Goal: Transaction & Acquisition: Download file/media

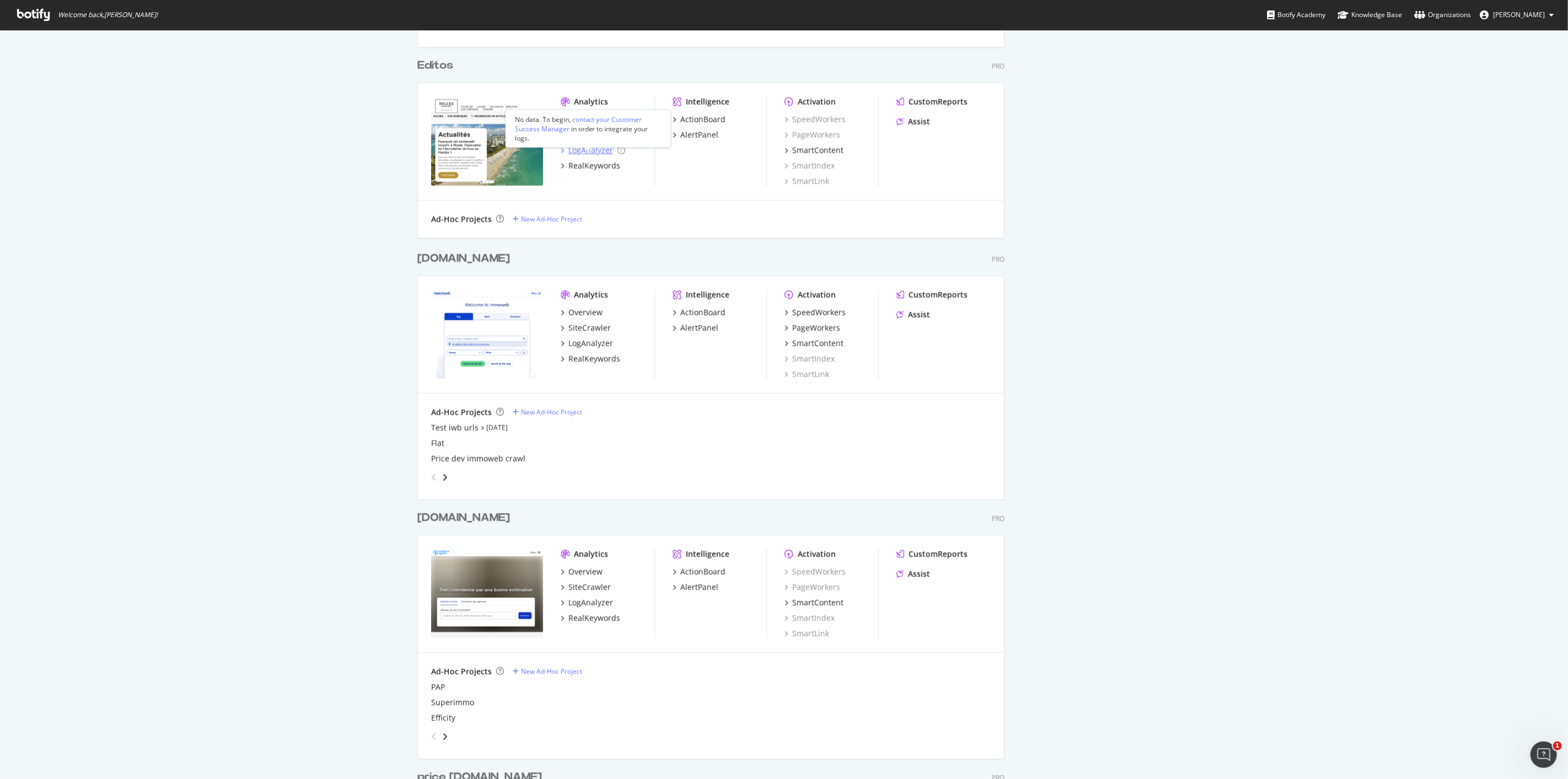
scroll to position [1961, 0]
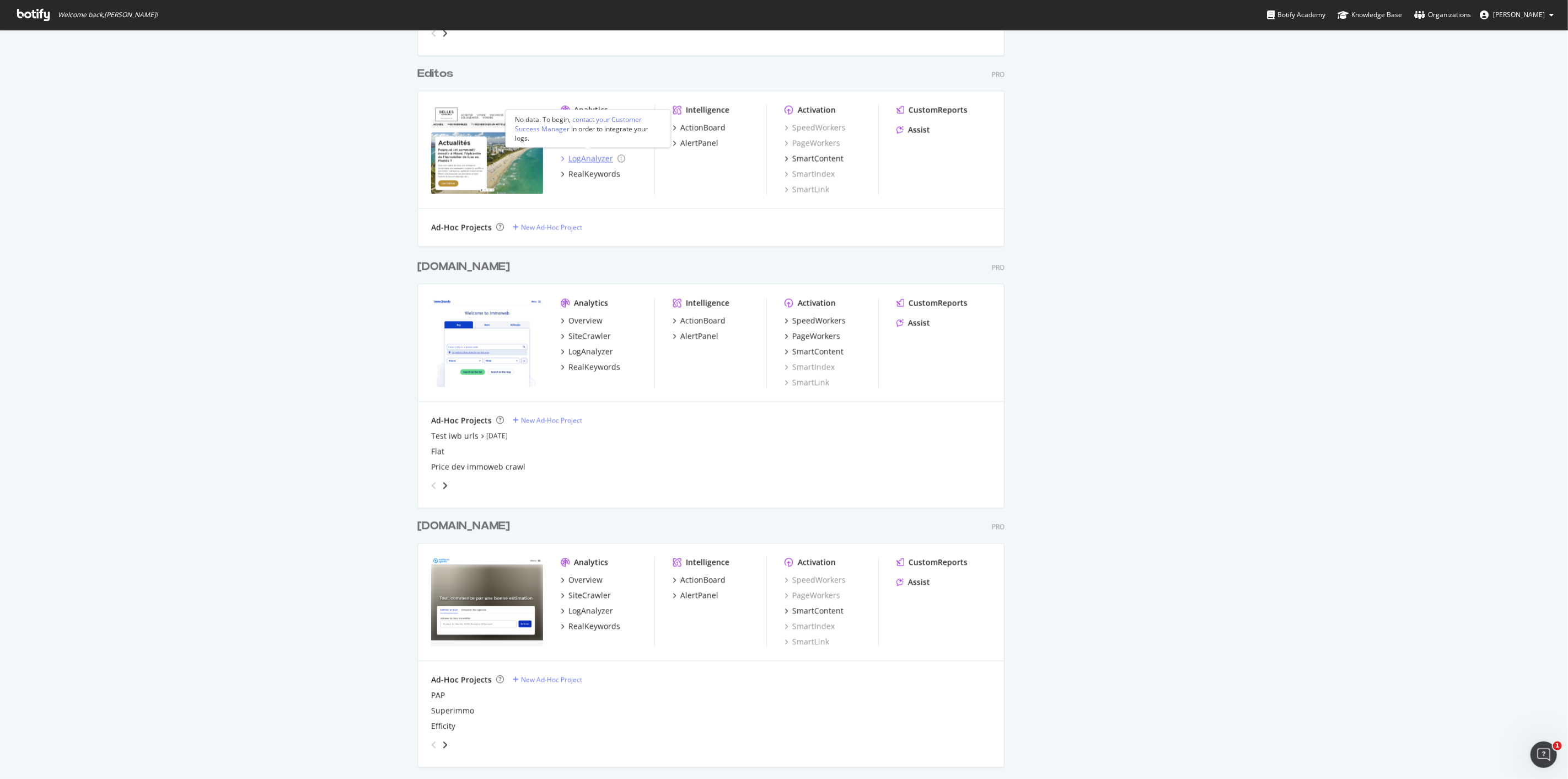
click at [589, 158] on div "LogAnalyzer" at bounding box center [590, 158] width 45 height 11
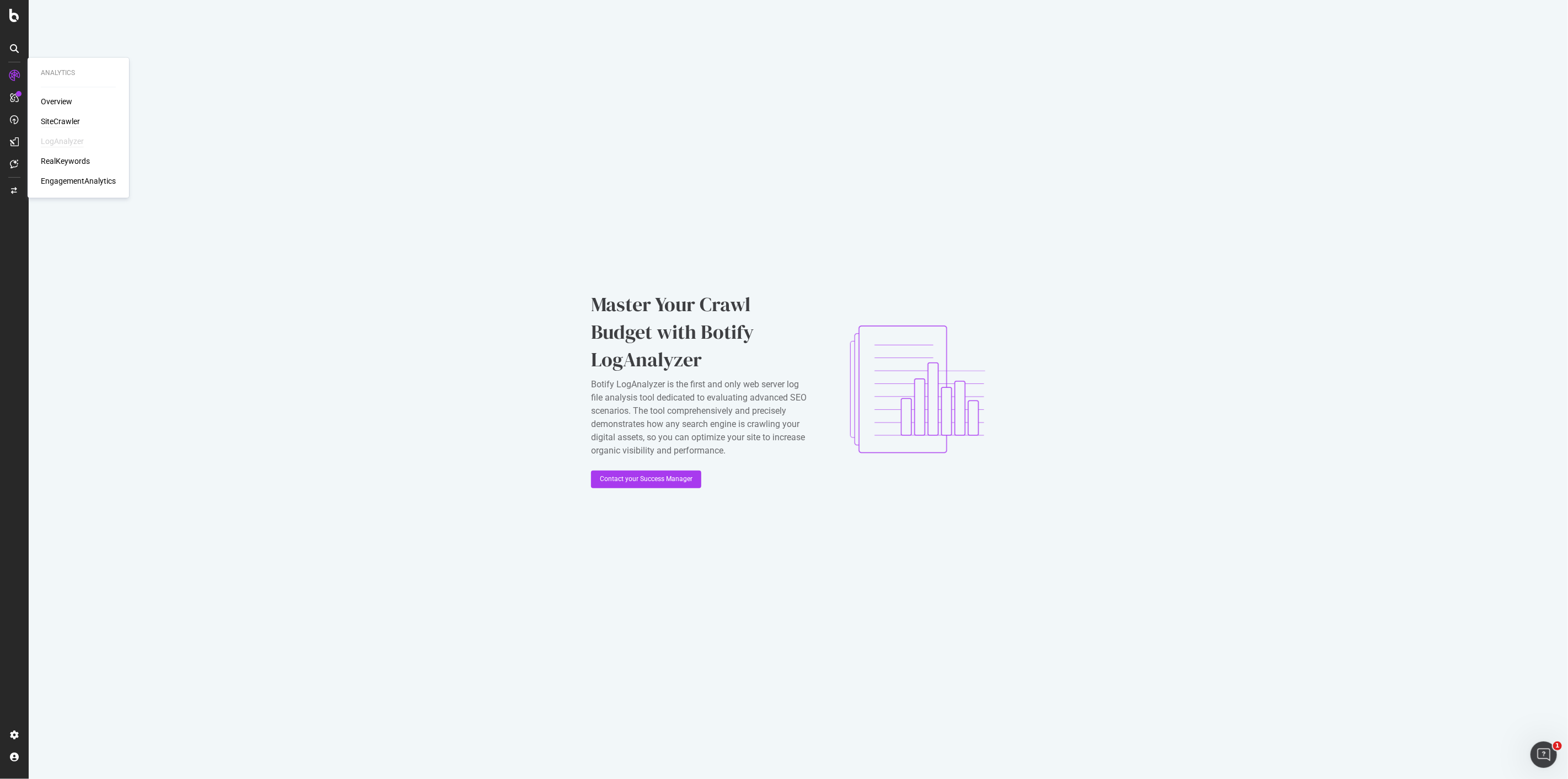
click at [68, 123] on div "SiteCrawler" at bounding box center [60, 122] width 39 height 11
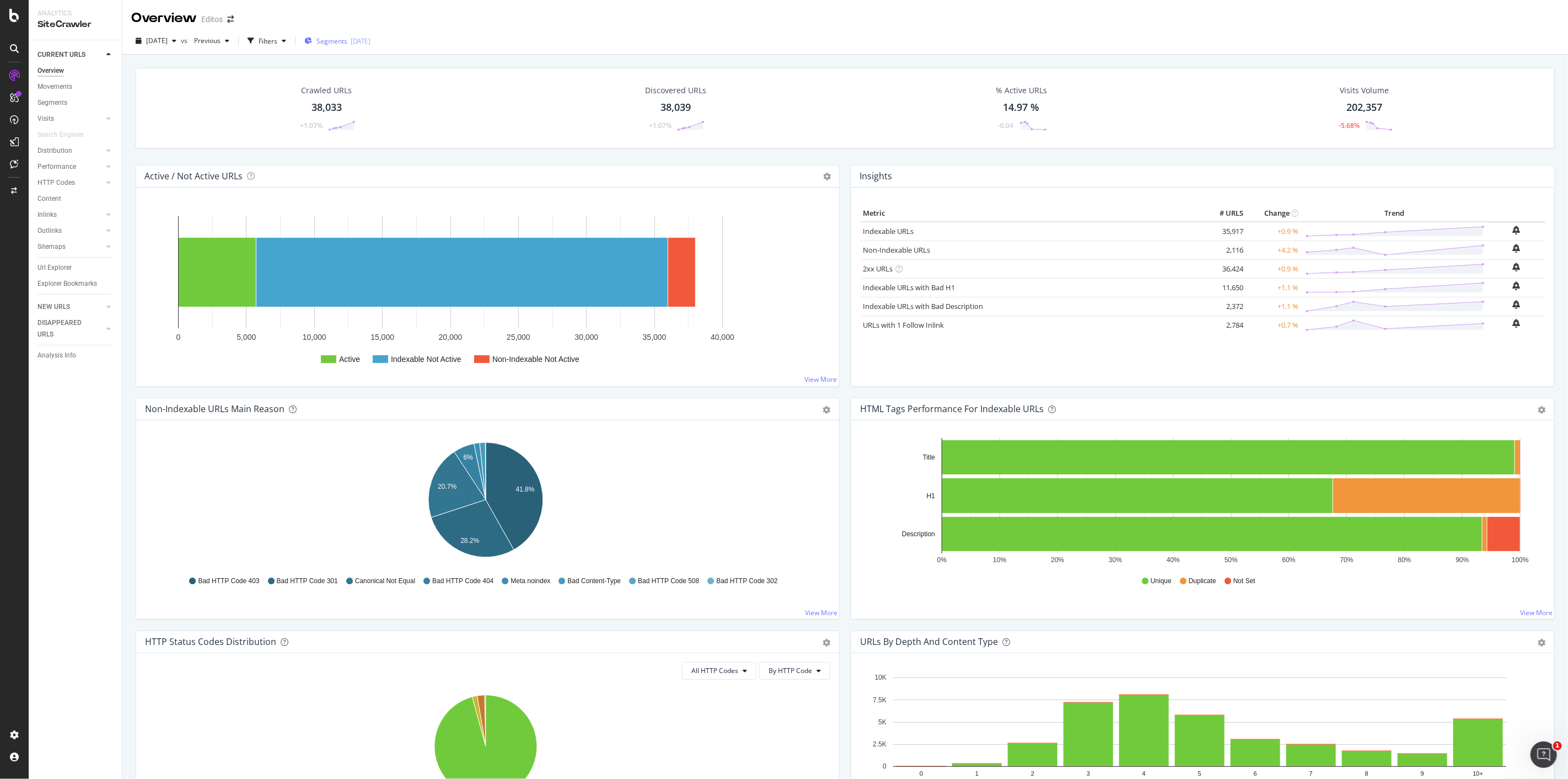
click at [312, 43] on icon "button" at bounding box center [308, 41] width 8 height 7
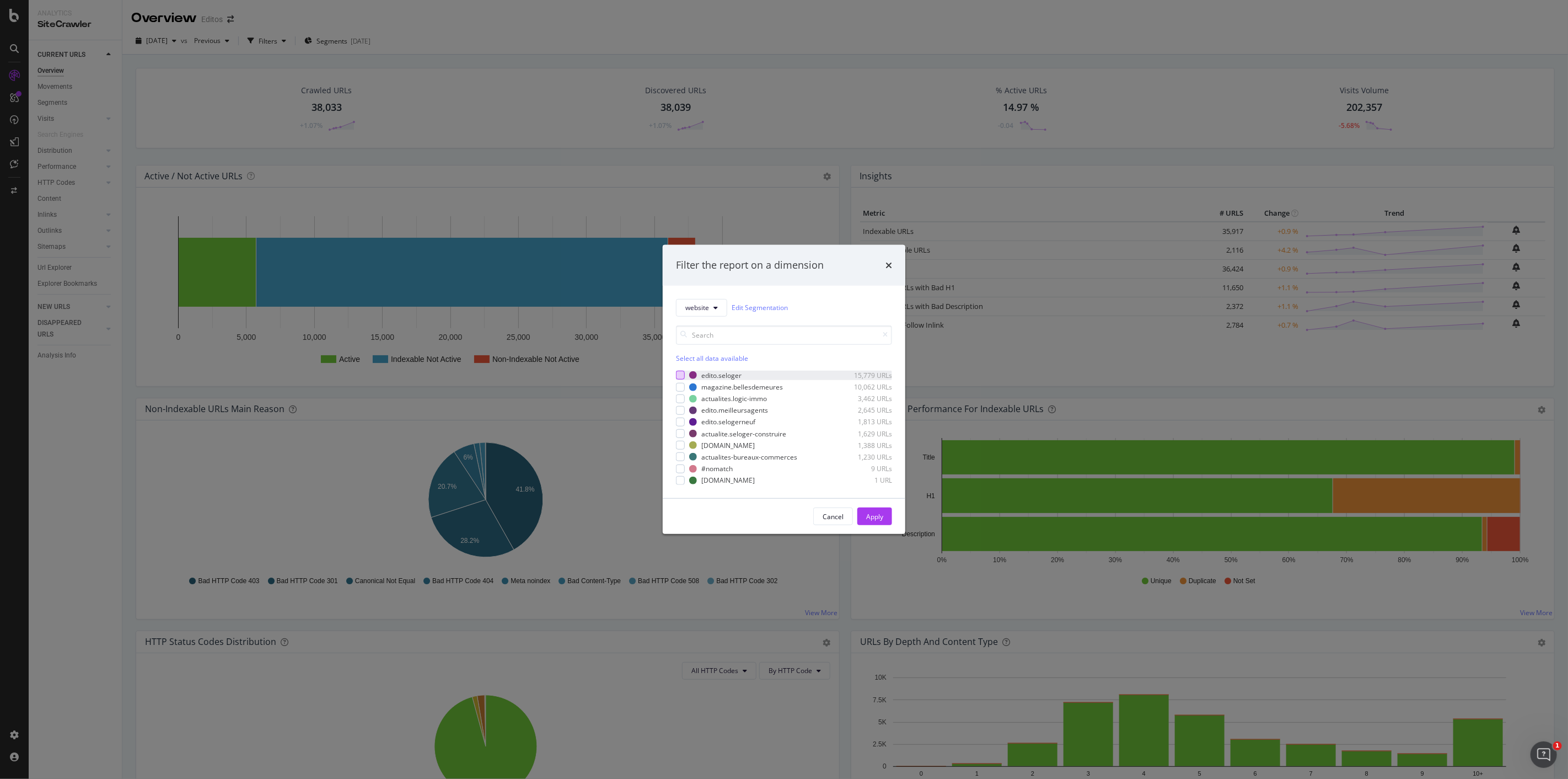
click at [679, 378] on div "modal" at bounding box center [680, 375] width 9 height 9
click at [884, 511] on button "Apply" at bounding box center [875, 516] width 35 height 17
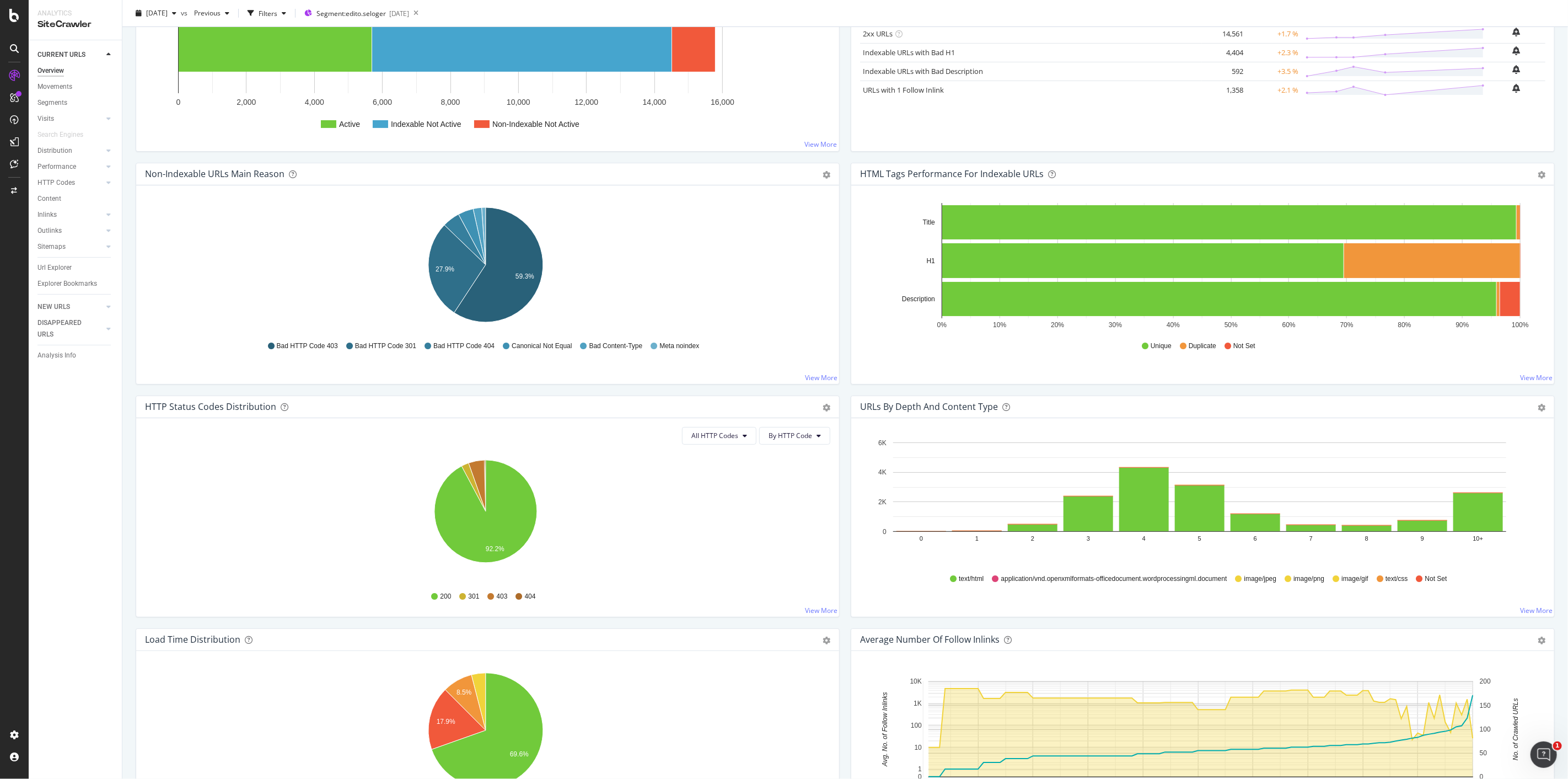
scroll to position [123, 0]
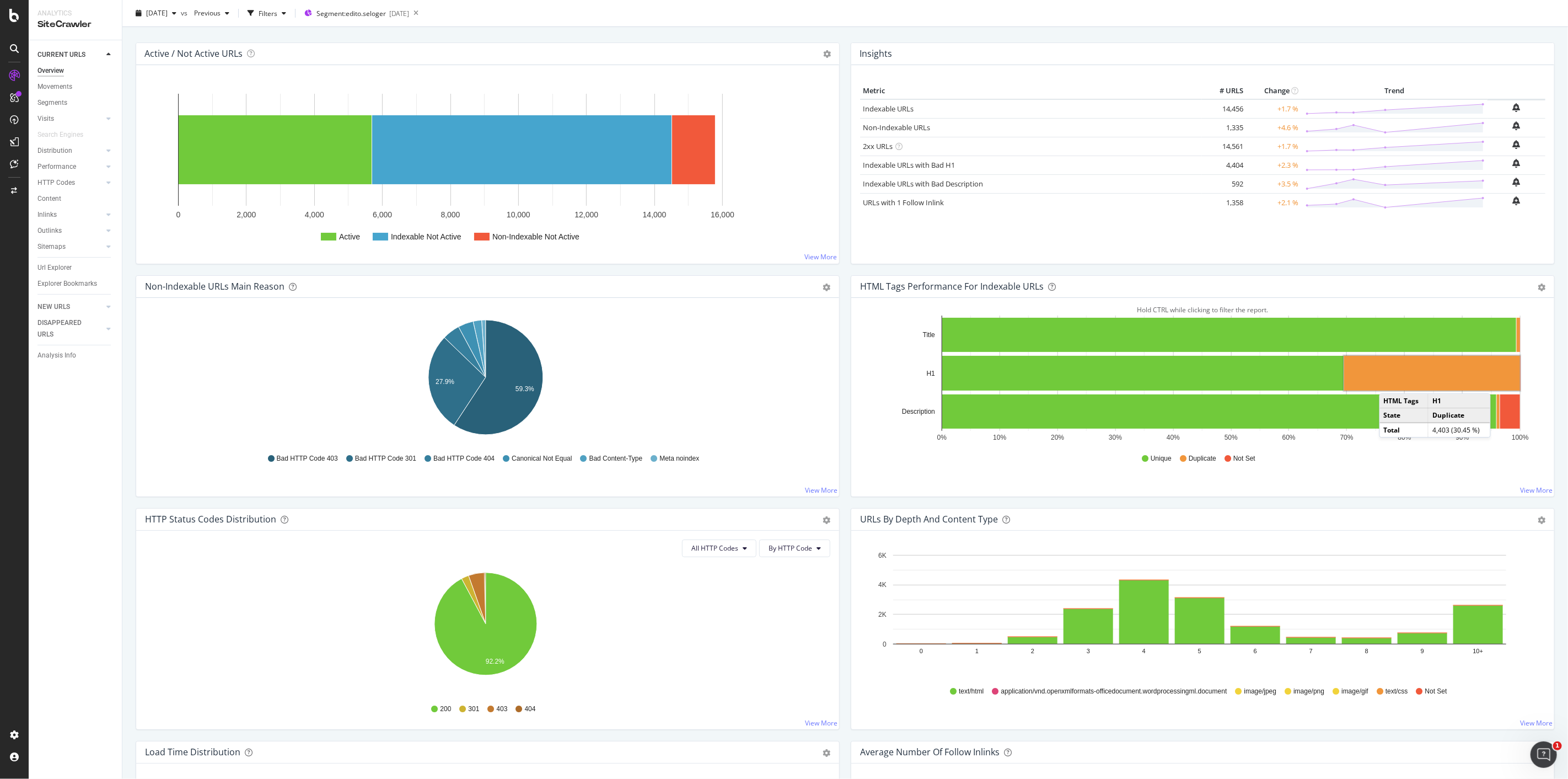
click at [1387, 383] on rect "A chart." at bounding box center [1432, 373] width 176 height 35
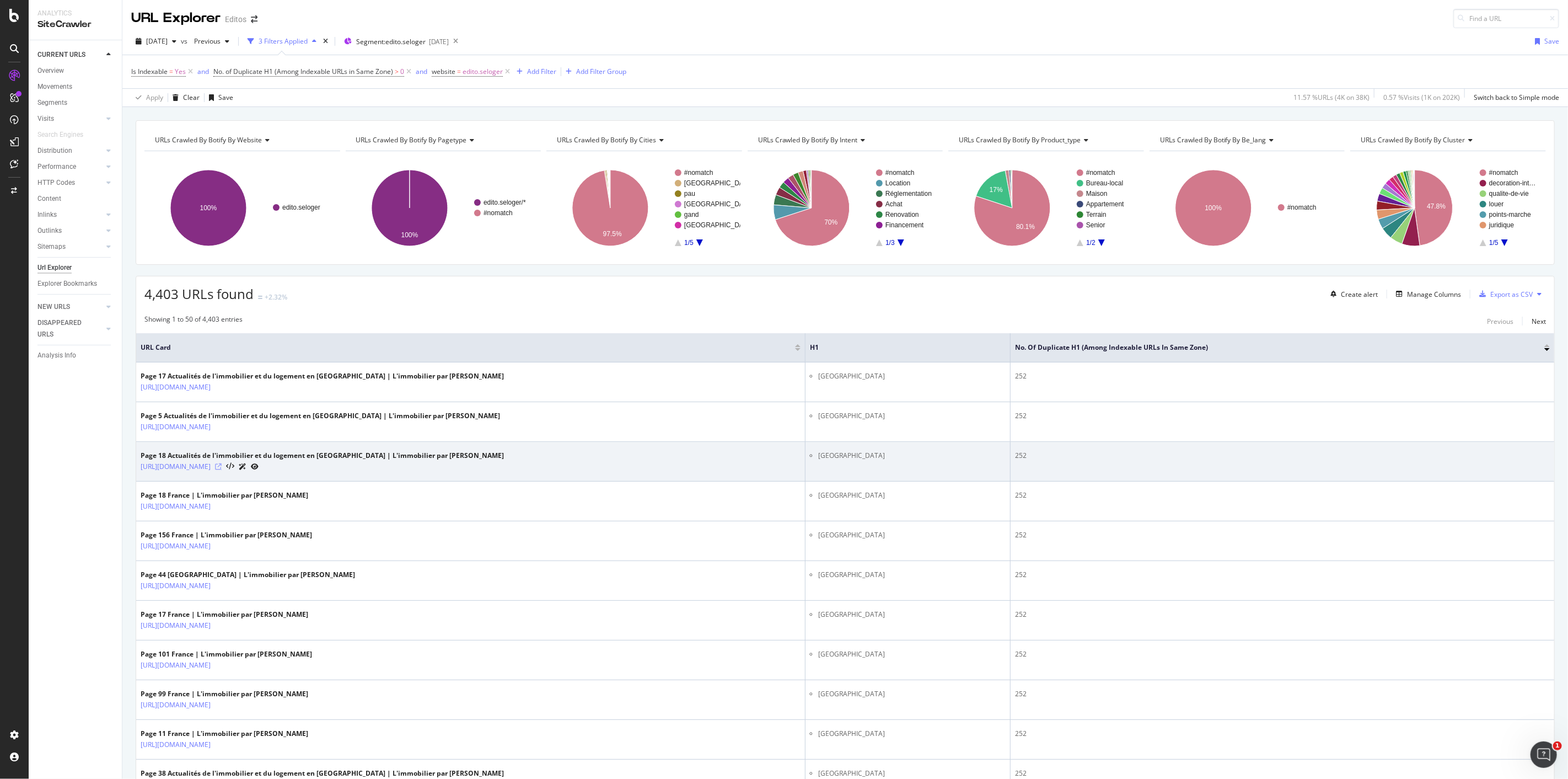
click at [222, 467] on icon at bounding box center [218, 467] width 7 height 7
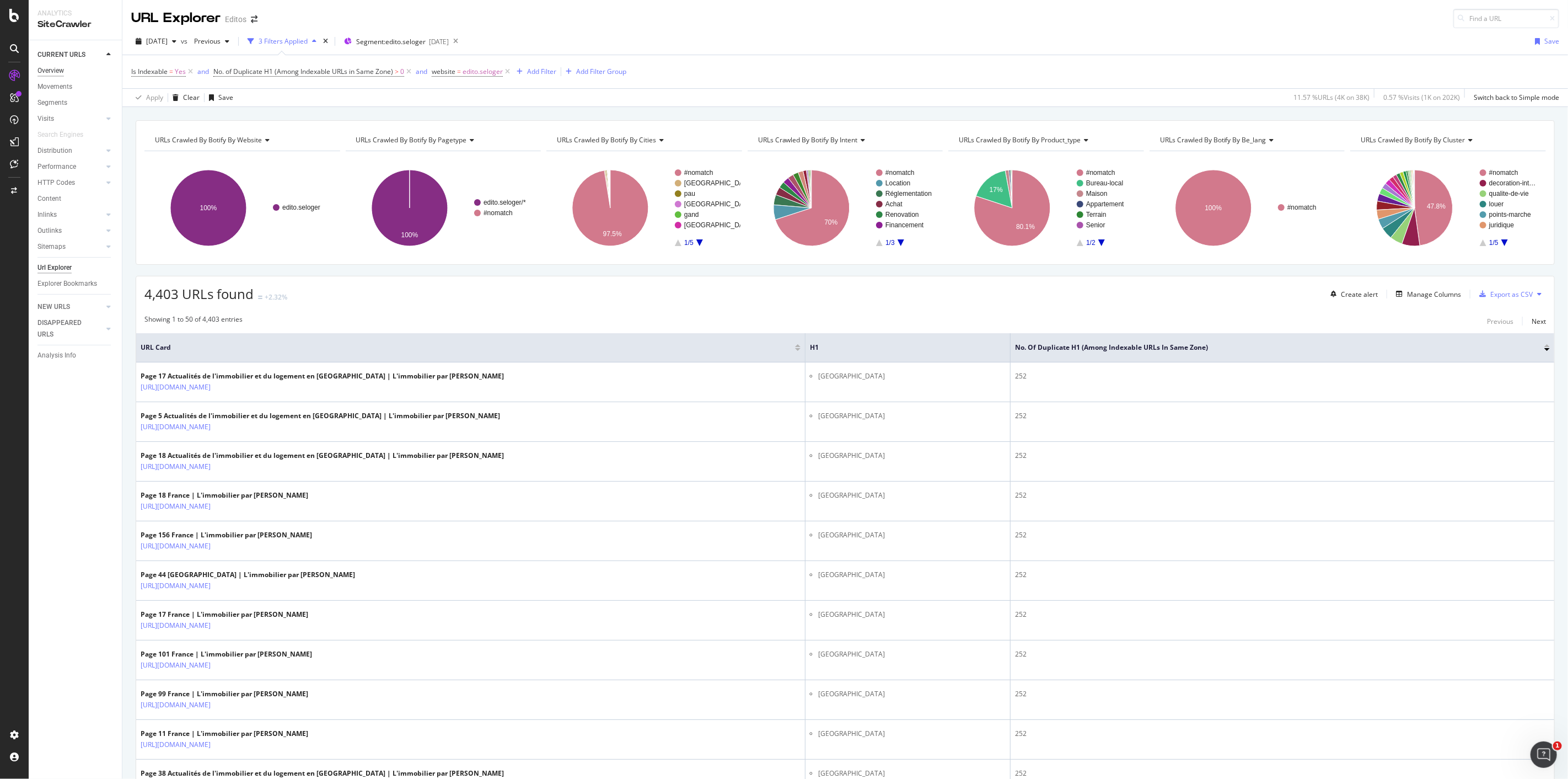
click at [54, 74] on div "Overview" at bounding box center [51, 70] width 26 height 11
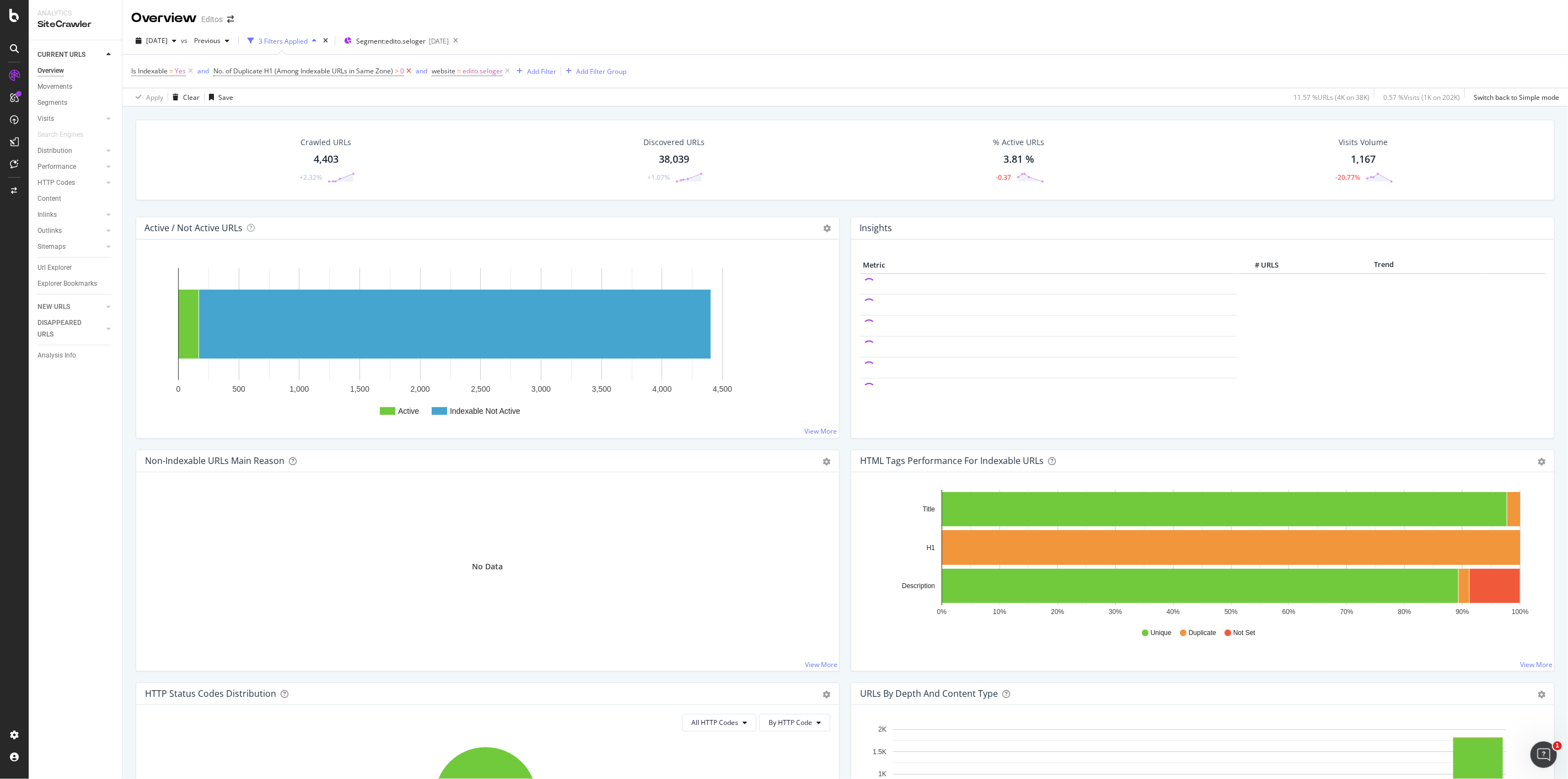
click at [408, 70] on icon at bounding box center [409, 71] width 9 height 11
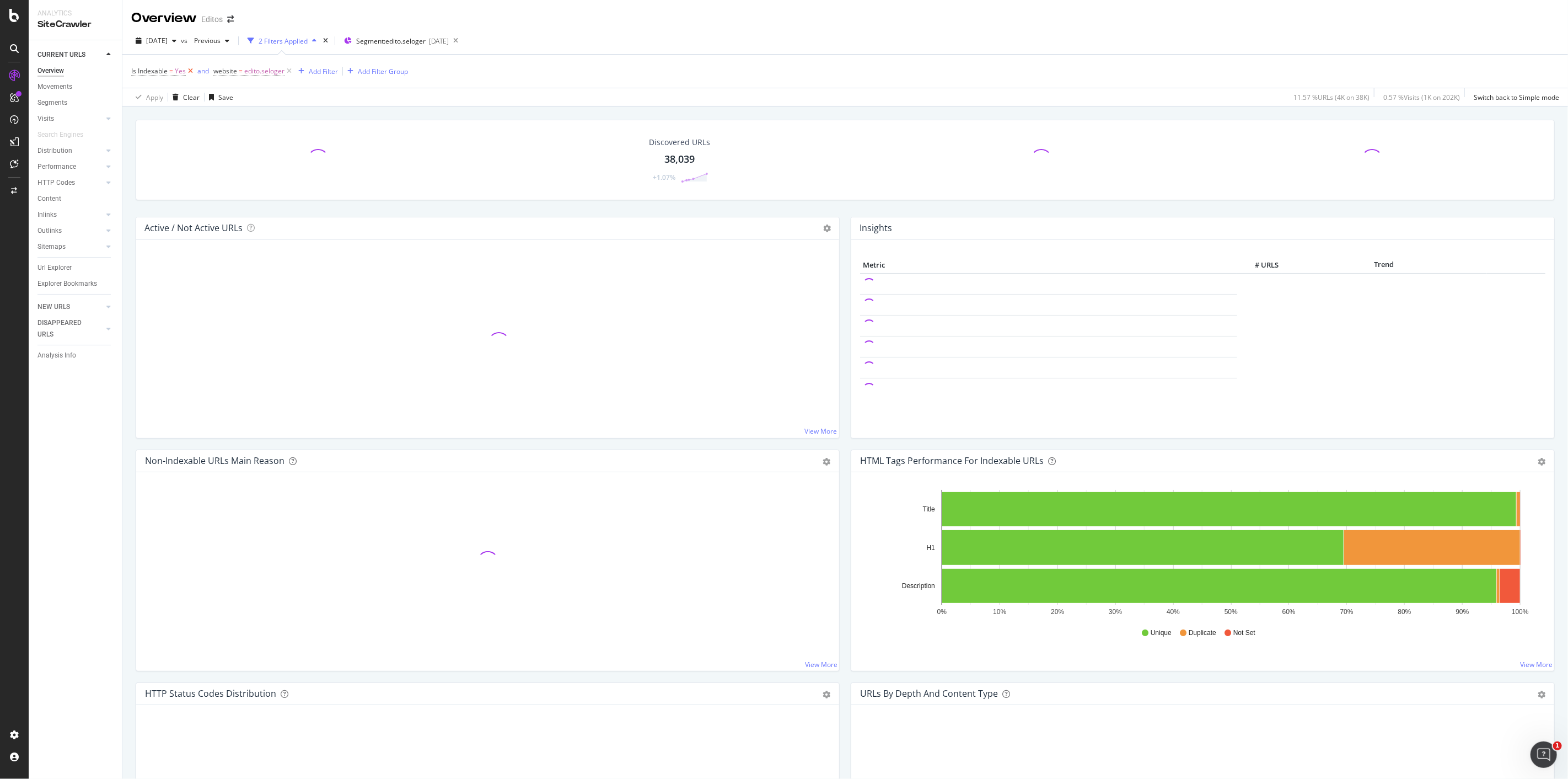
click at [190, 74] on icon at bounding box center [191, 71] width 9 height 11
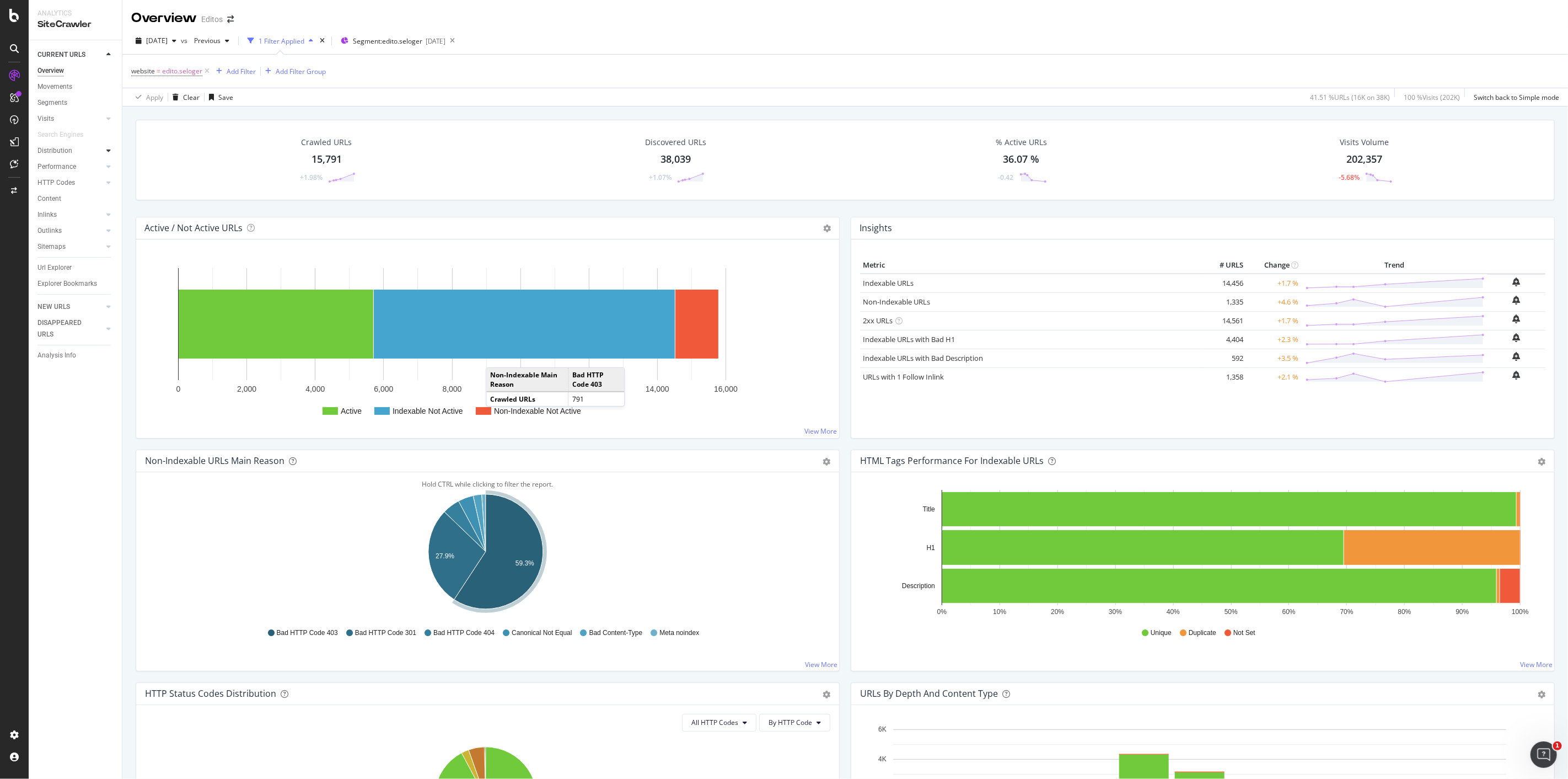
click at [110, 152] on icon at bounding box center [109, 151] width 5 height 7
click at [107, 278] on icon at bounding box center [109, 278] width 5 height 7
click at [107, 278] on icon at bounding box center [109, 278] width 5 height 7
click at [107, 299] on div at bounding box center [108, 294] width 11 height 11
click at [107, 181] on icon at bounding box center [109, 182] width 5 height 7
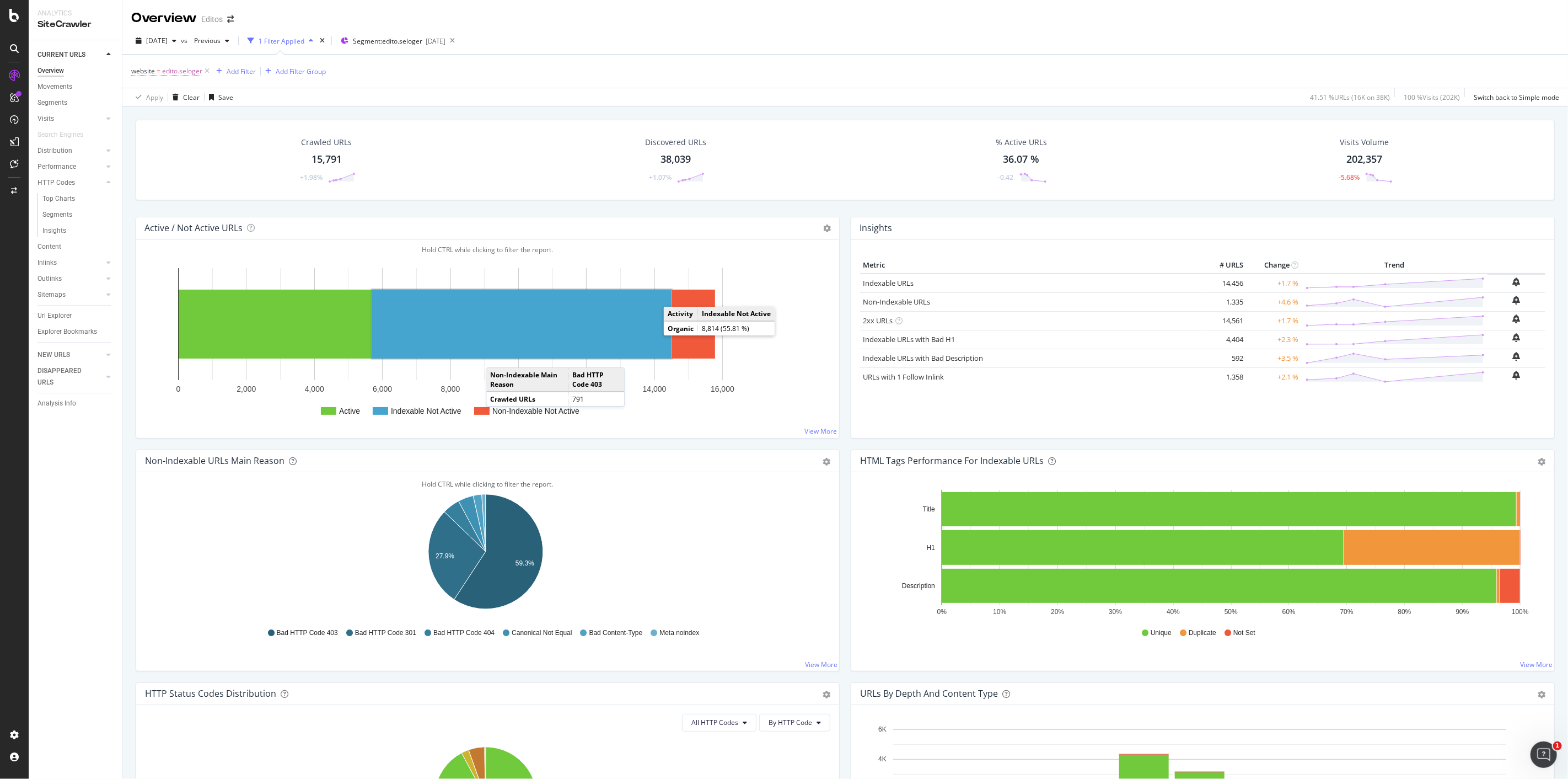
drag, startPoint x: 646, startPoint y: 334, endPoint x: 20, endPoint y: 333, distance: 626.0
click at [646, 334] on rect "A chart." at bounding box center [522, 324] width 299 height 69
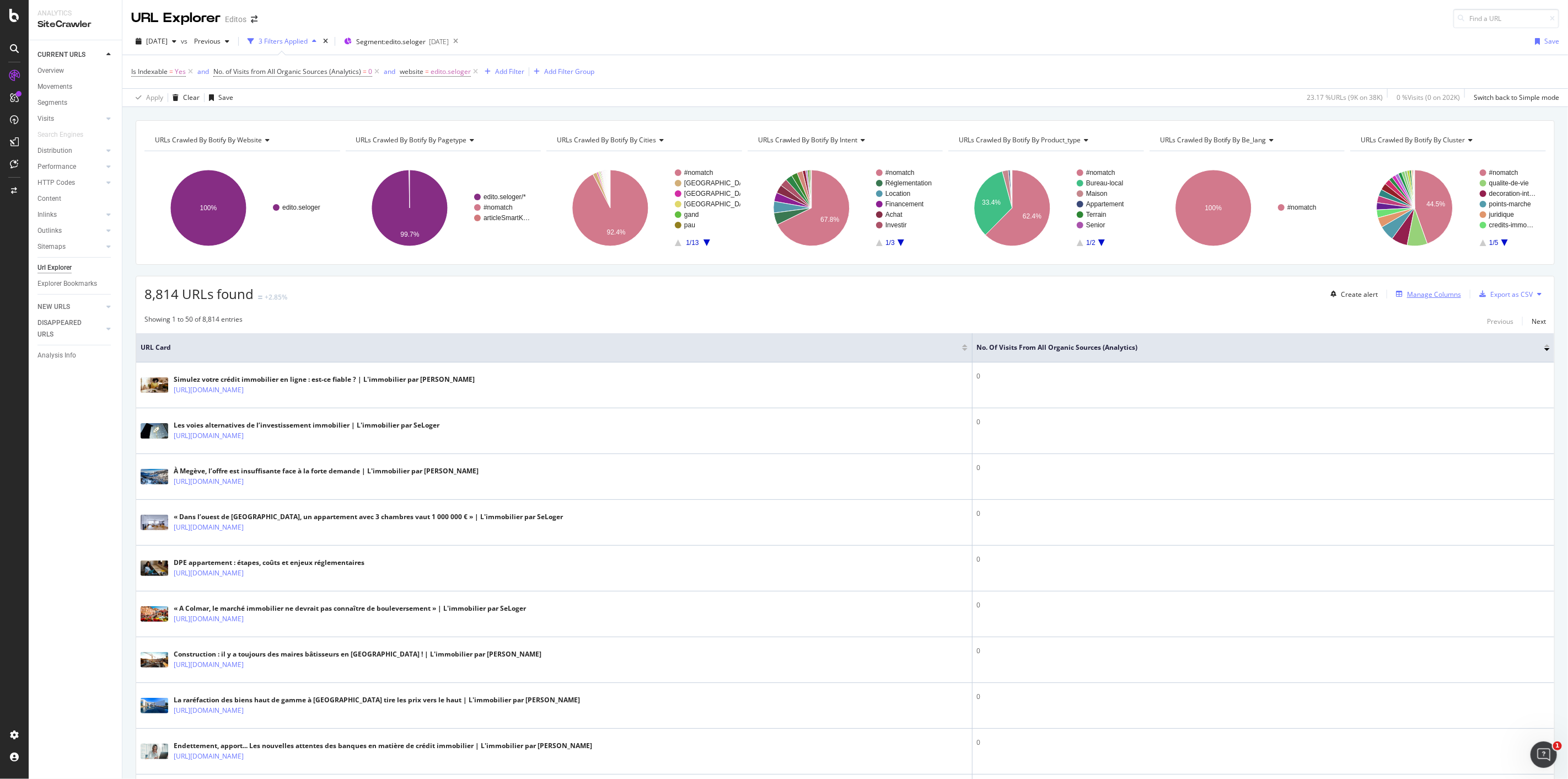
click at [1420, 295] on div "Manage Columns" at bounding box center [1433, 294] width 54 height 9
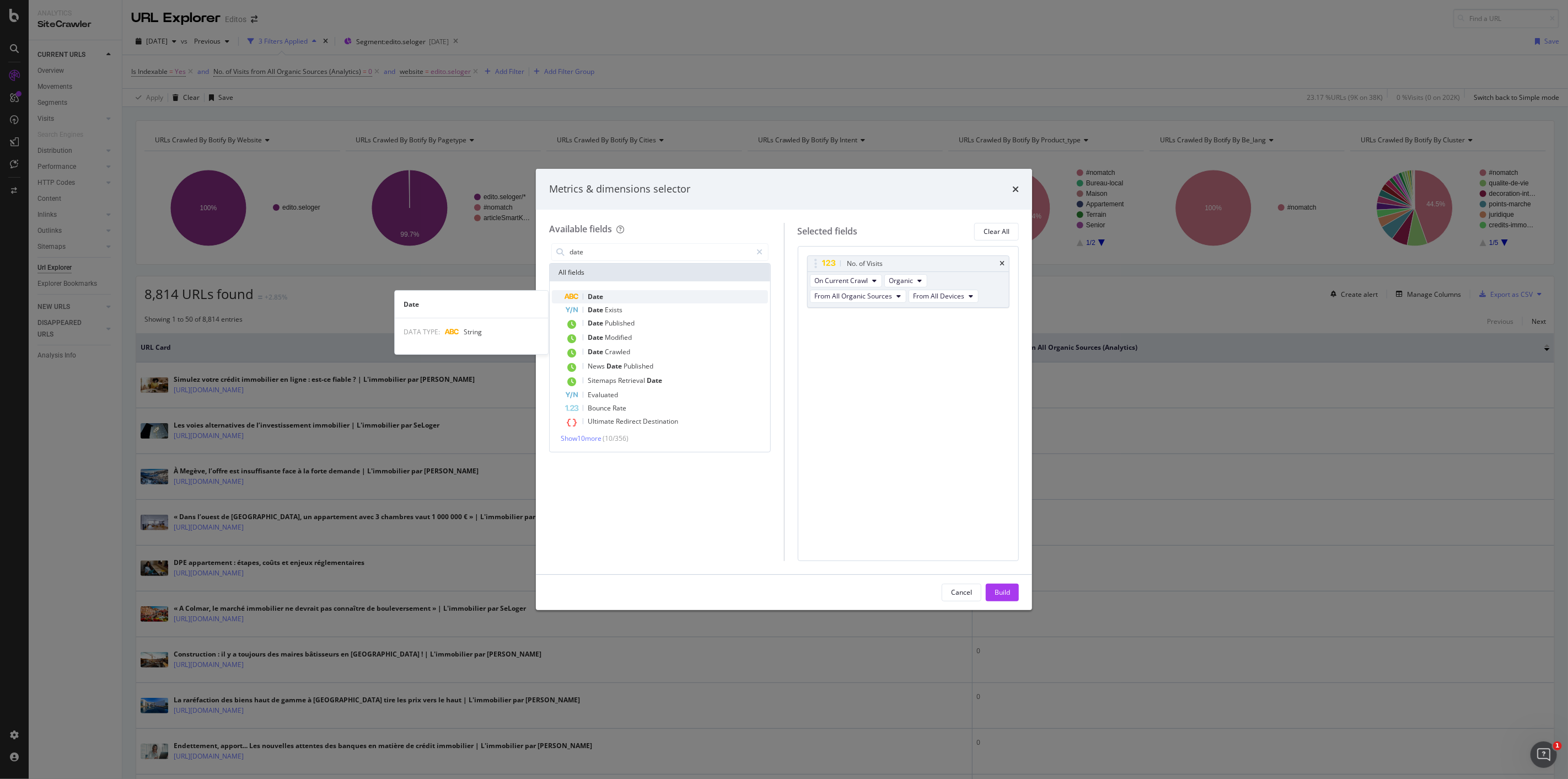
type input "date"
click at [615, 302] on div "Date" at bounding box center [667, 297] width 203 height 14
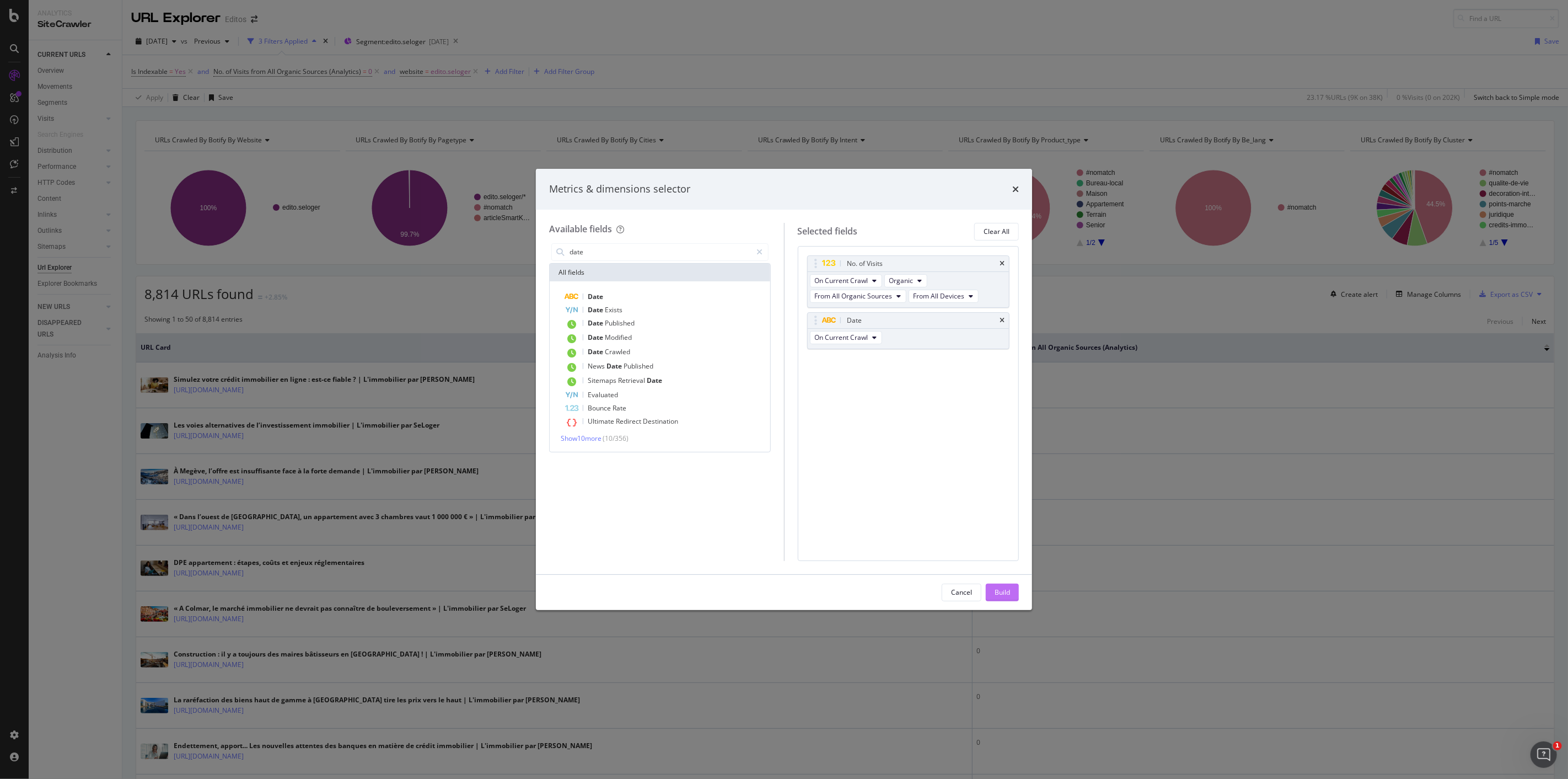
click at [1005, 592] on div "Build" at bounding box center [1002, 592] width 15 height 9
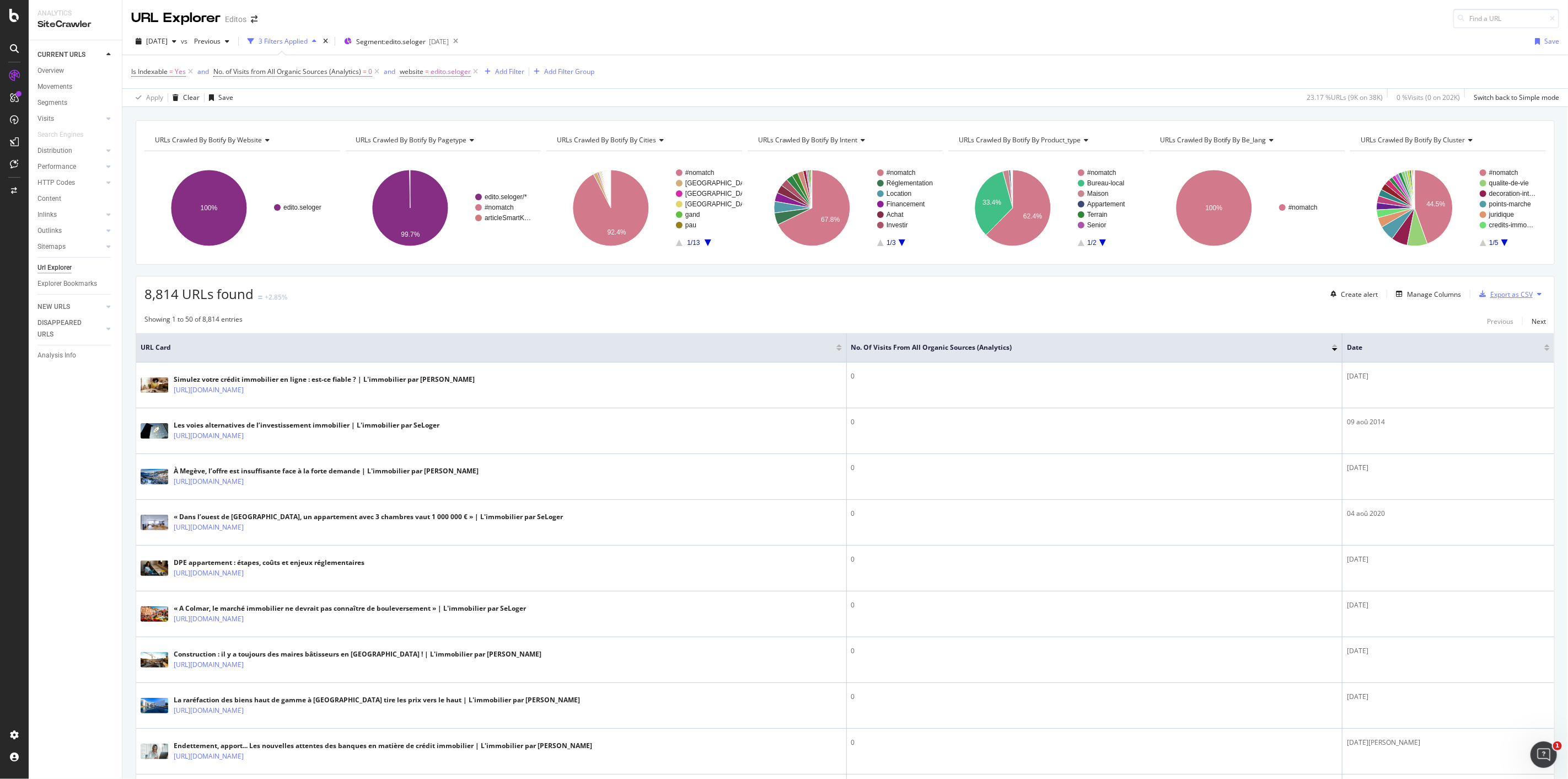
click at [1513, 299] on div "Export as CSV" at bounding box center [1512, 294] width 42 height 9
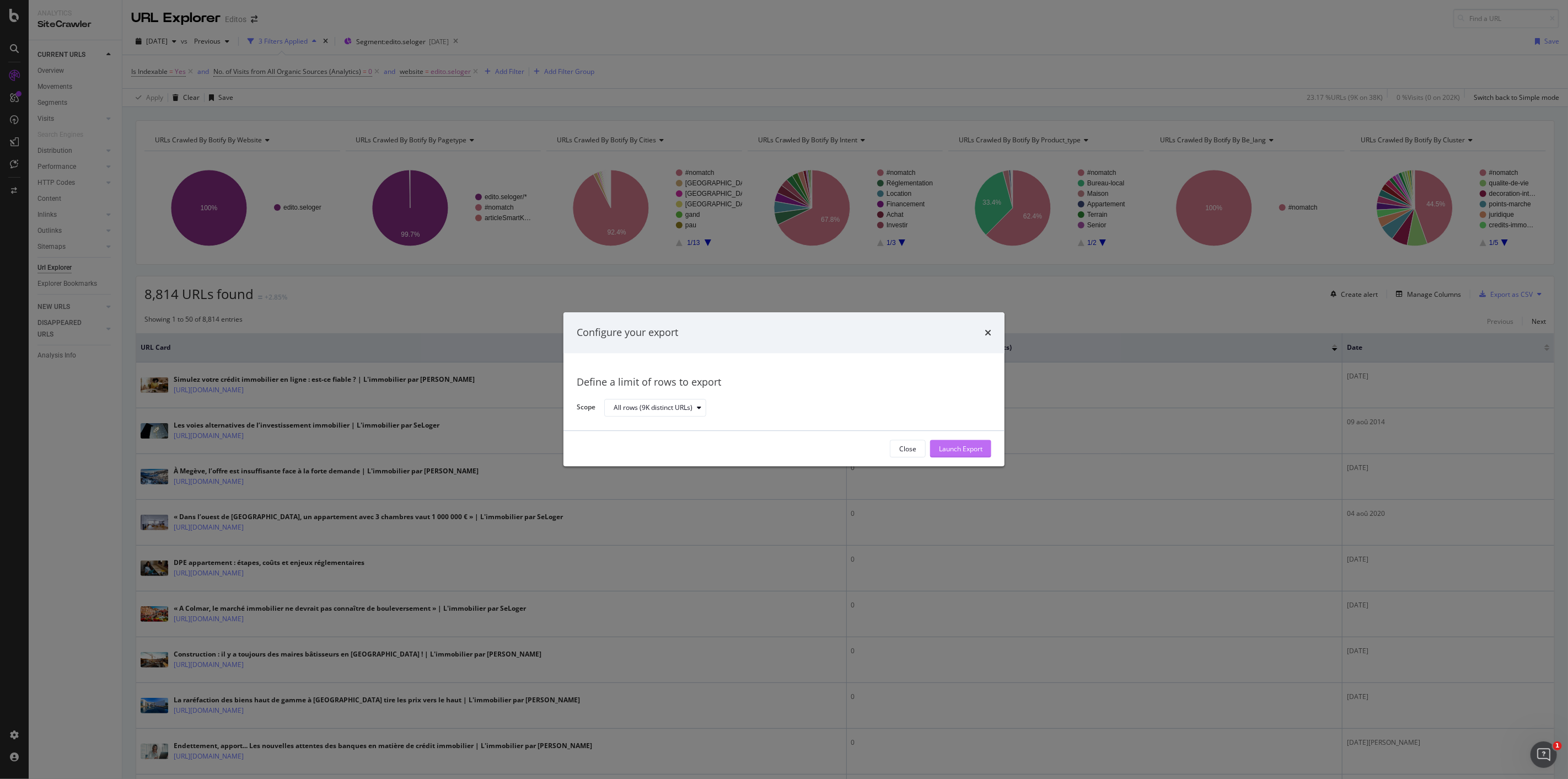
click at [977, 450] on div "Launch Export" at bounding box center [961, 448] width 44 height 9
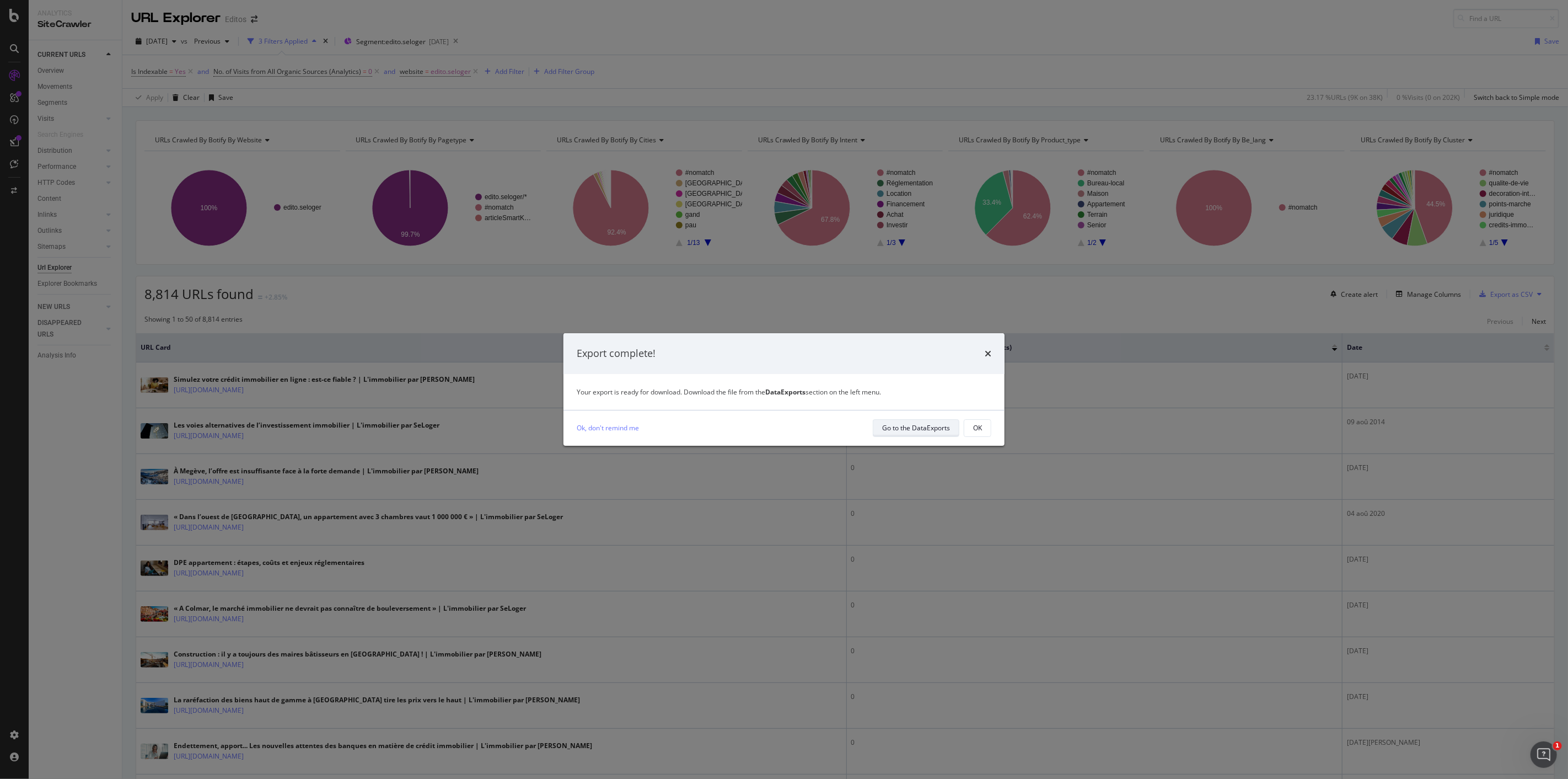
click at [938, 431] on div "Go to the DataExports" at bounding box center [916, 427] width 68 height 9
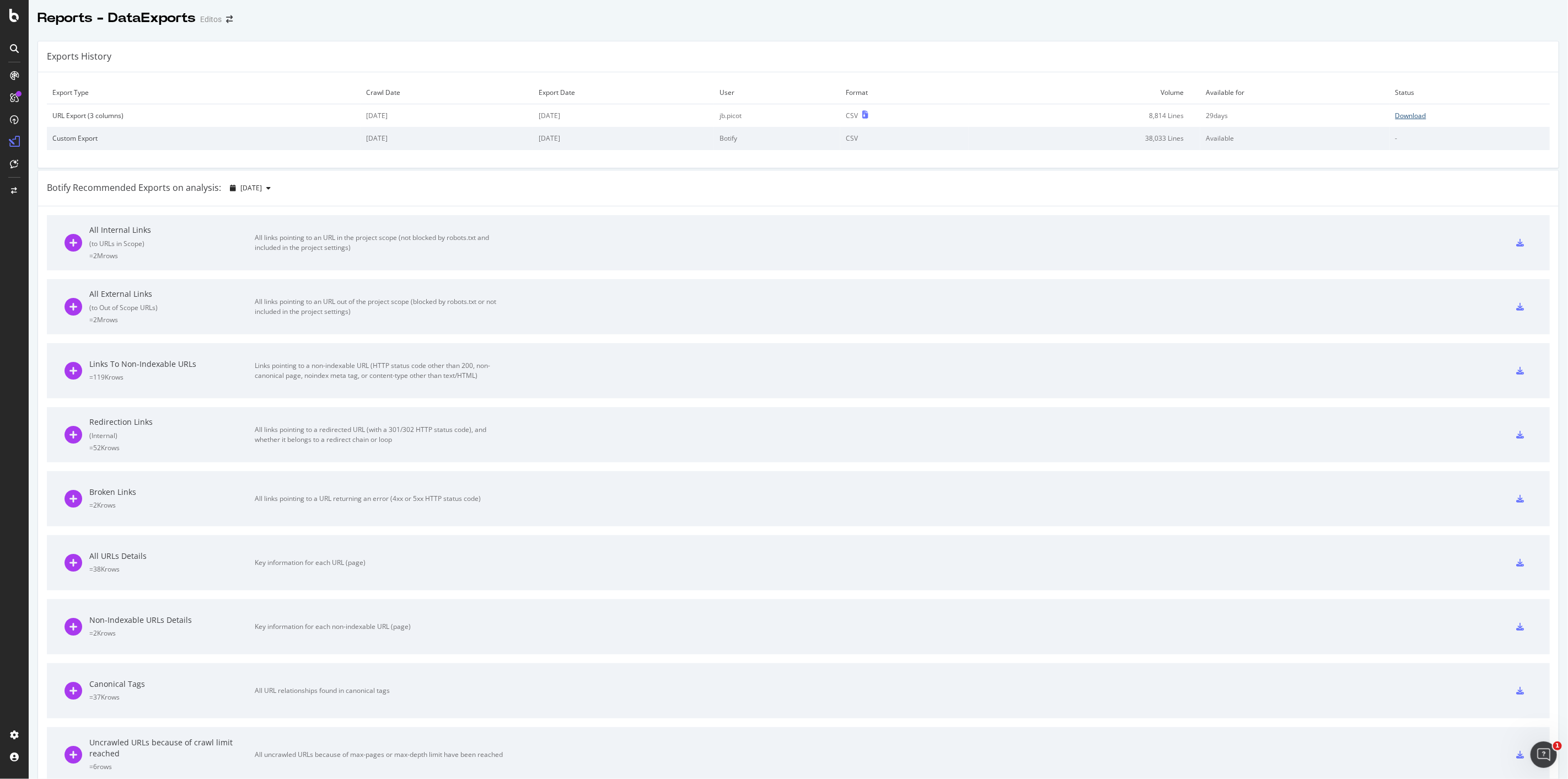
click at [1410, 116] on div "Download" at bounding box center [1411, 116] width 31 height 9
